Goal: Navigation & Orientation: Find specific page/section

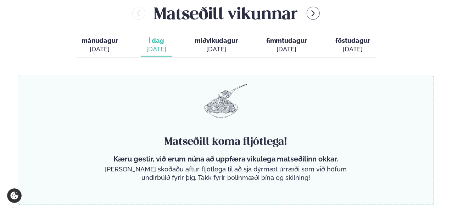
scroll to position [284, 0]
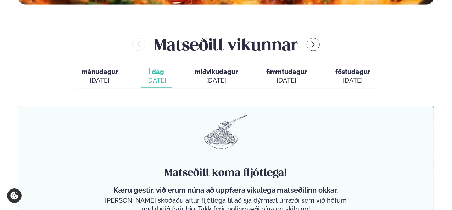
click at [165, 80] on div "[DATE]" at bounding box center [156, 80] width 20 height 9
click at [220, 77] on div "[DATE]" at bounding box center [216, 80] width 43 height 9
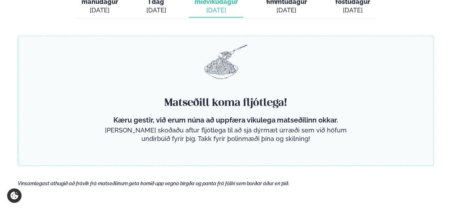
scroll to position [355, 0]
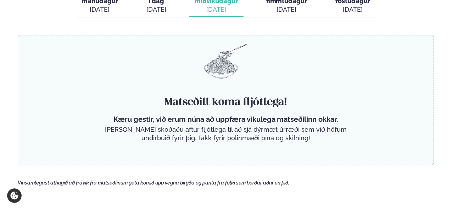
click at [150, 11] on div "[DATE]" at bounding box center [156, 9] width 20 height 9
click at [101, 13] on div "[DATE]" at bounding box center [100, 9] width 37 height 9
click at [146, 6] on button "Í dag Í d. [DATE]" at bounding box center [156, 5] width 31 height 23
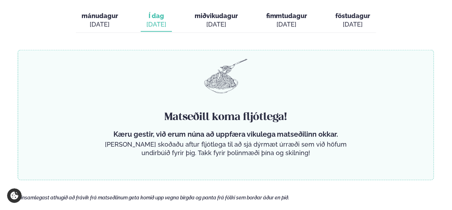
scroll to position [355, 0]
